Goal: Task Accomplishment & Management: Manage account settings

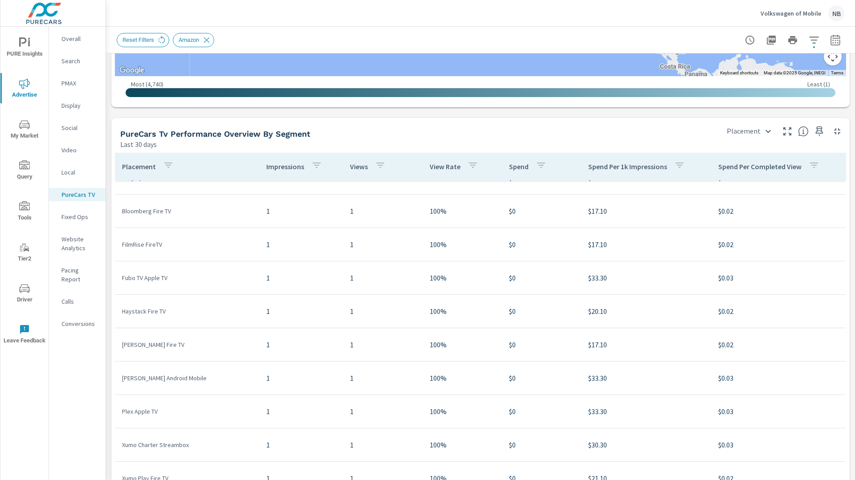
scroll to position [996, 0]
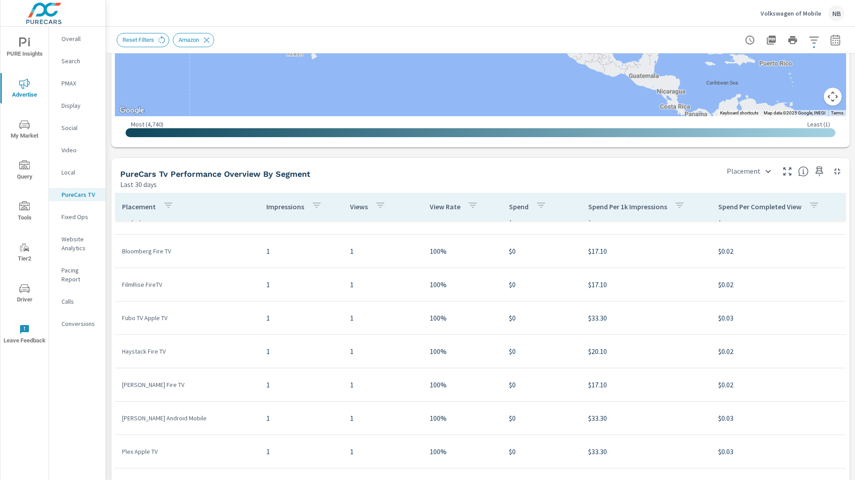
click at [790, 14] on p "Volkswagen of Mobile" at bounding box center [791, 13] width 61 height 8
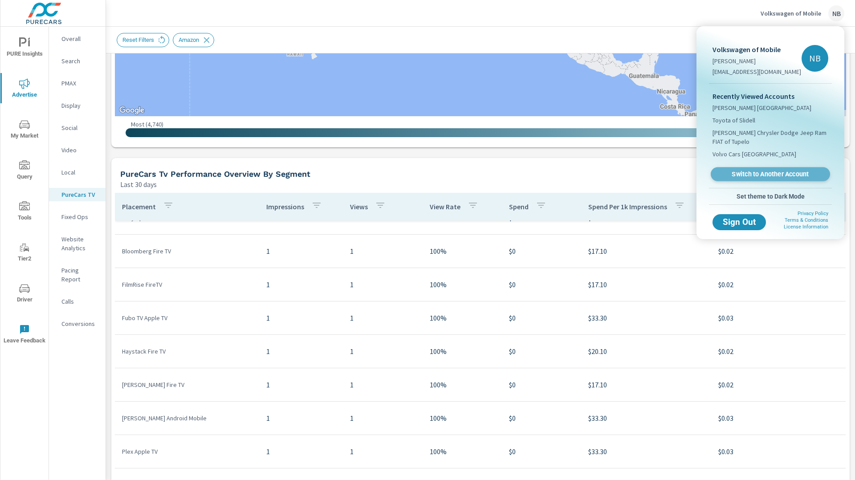
click at [782, 171] on span "Switch to Another Account" at bounding box center [770, 174] width 109 height 8
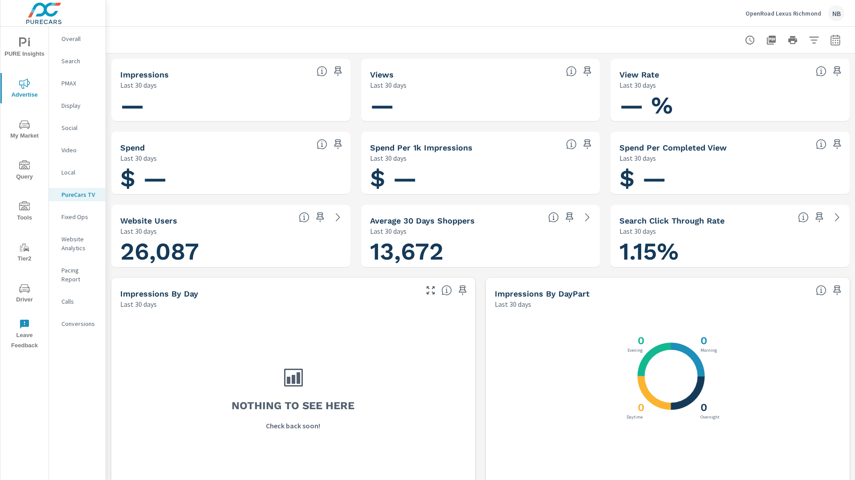
click at [26, 291] on icon "nav menu" at bounding box center [24, 288] width 11 height 8
